Goal: Task Accomplishment & Management: Manage account settings

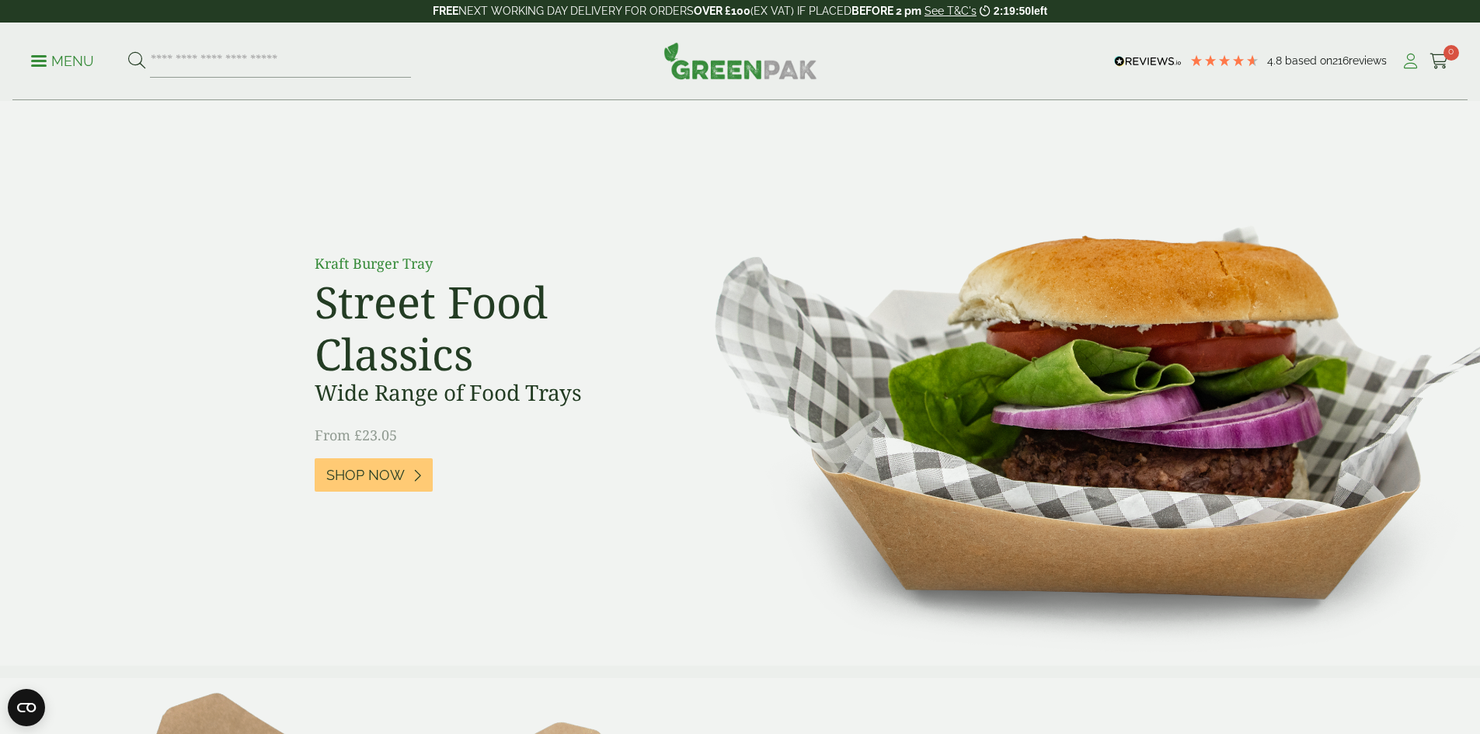
click at [1409, 71] on link "My Account" at bounding box center [1410, 61] width 19 height 23
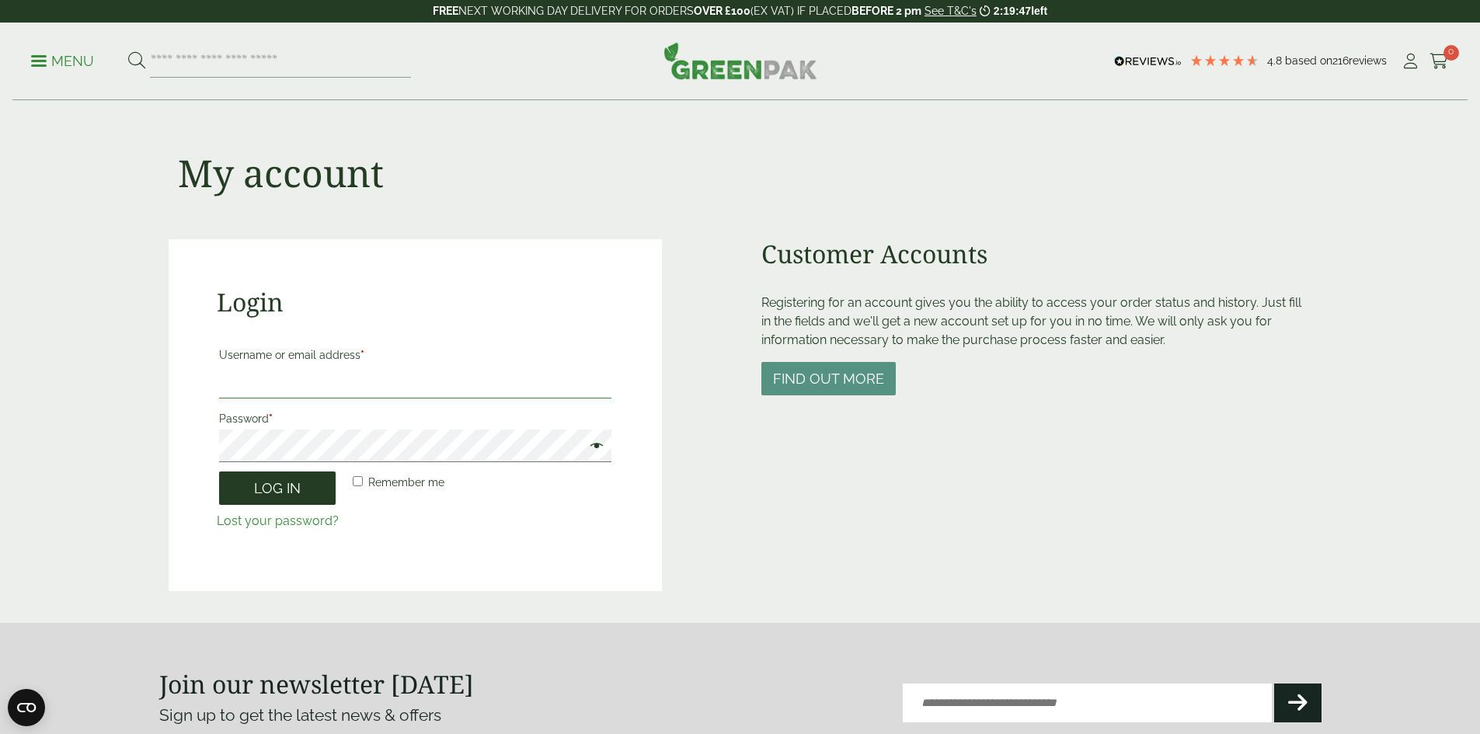
type input "**********"
click at [275, 490] on button "Log in" at bounding box center [277, 488] width 117 height 33
